Goal: Communication & Community: Connect with others

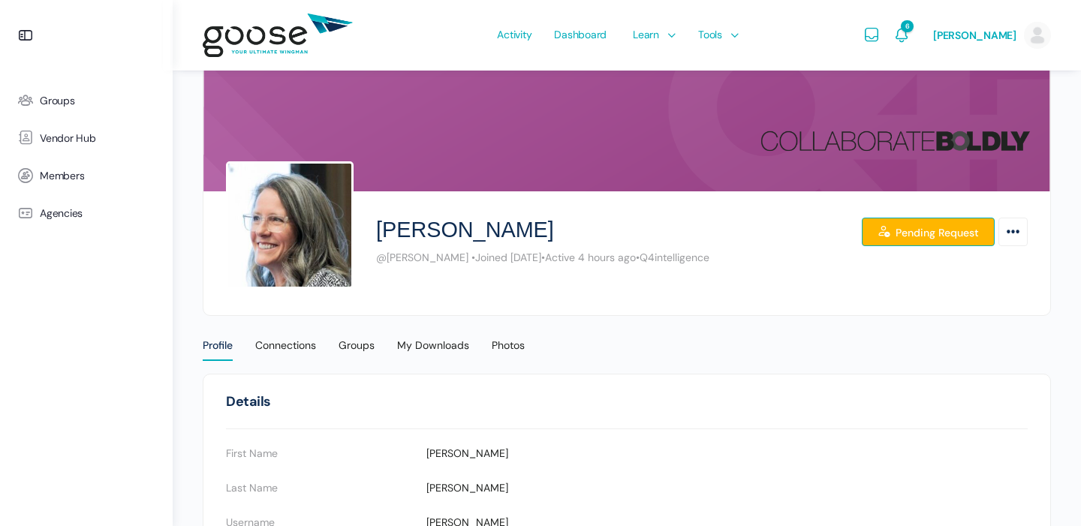
scroll to position [31, 0]
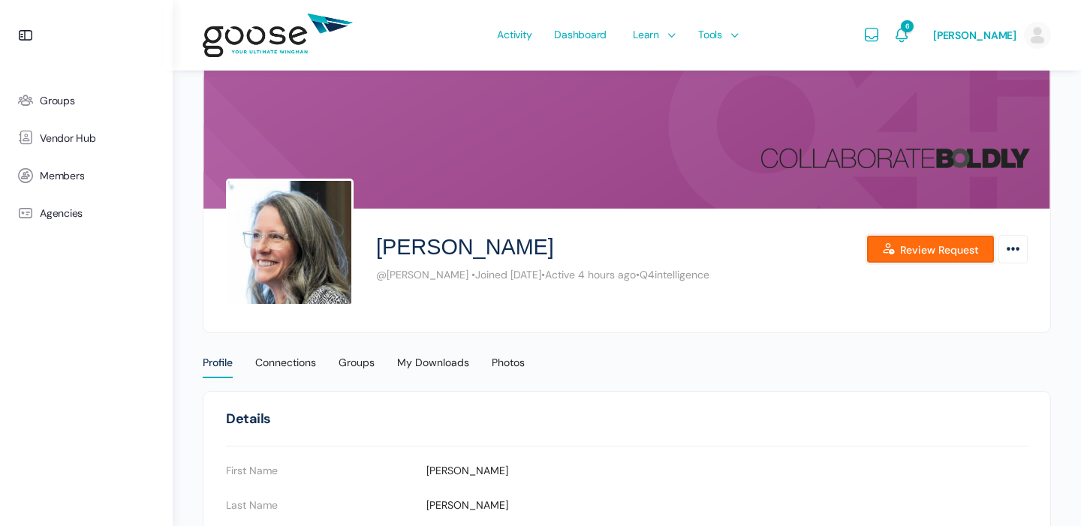
click at [886, 250] on icon at bounding box center [891, 249] width 18 height 1
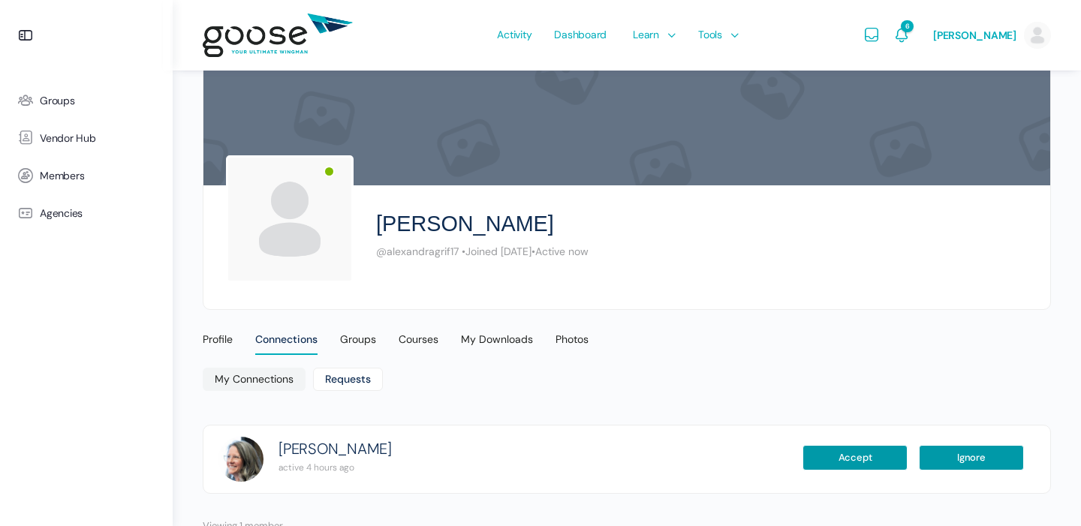
scroll to position [98, 0]
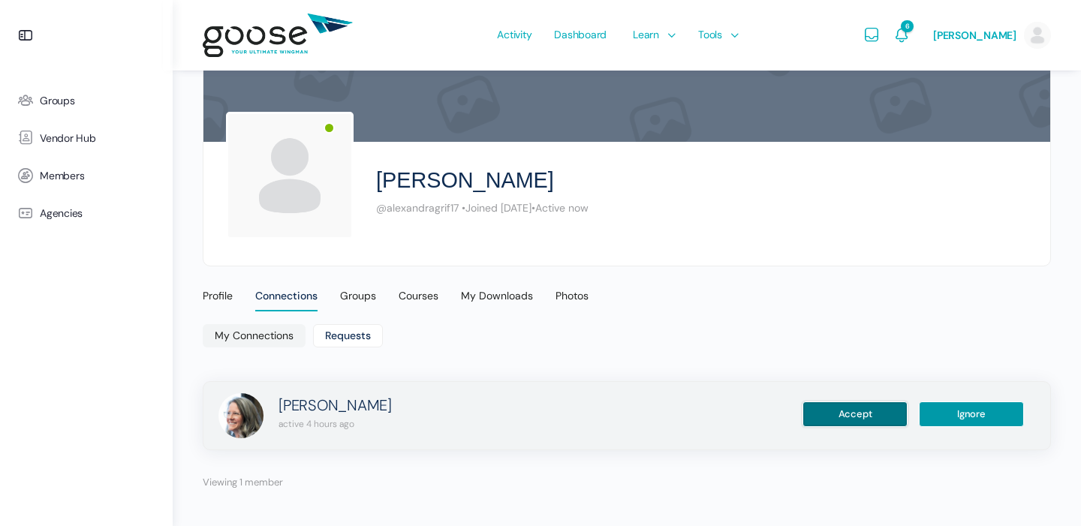
click at [844, 411] on button "Accept" at bounding box center [855, 415] width 105 height 26
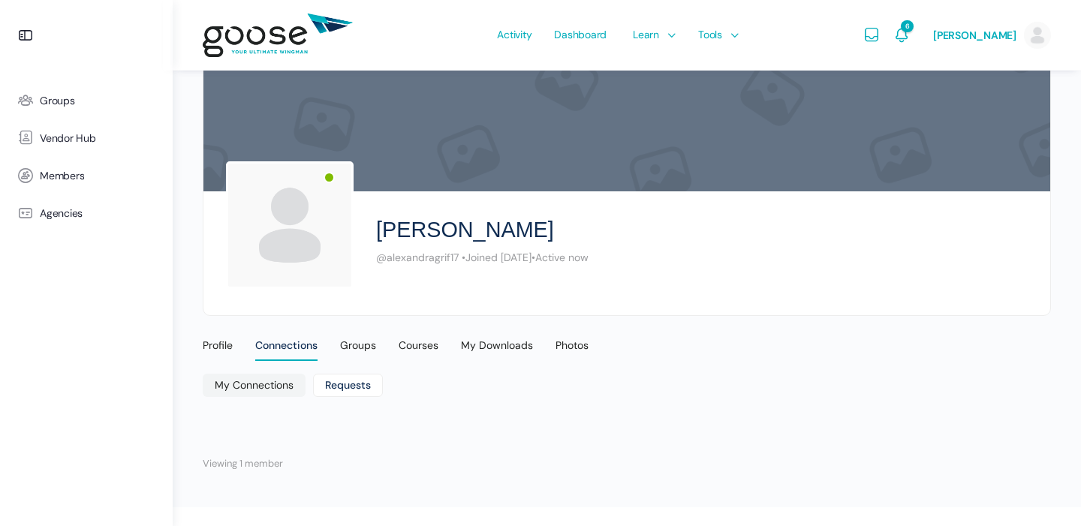
scroll to position [29, 0]
